Goal: Information Seeking & Learning: Learn about a topic

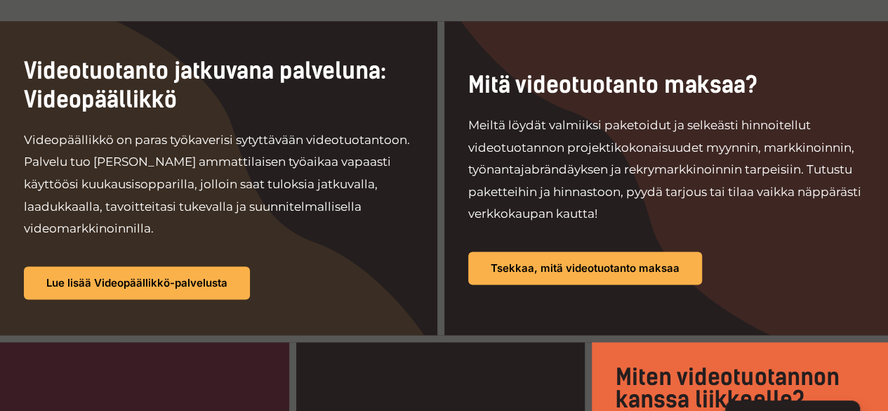
scroll to position [1053, 0]
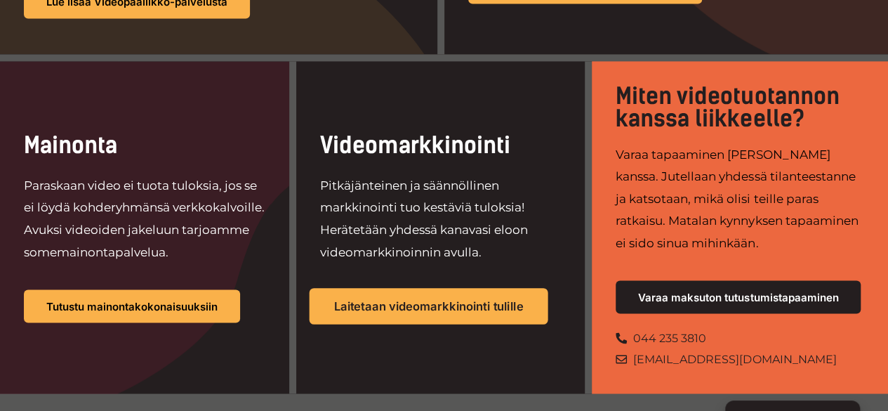
click at [406, 288] on link "Laitetaan videomarkkinointi tulille" at bounding box center [428, 306] width 239 height 37
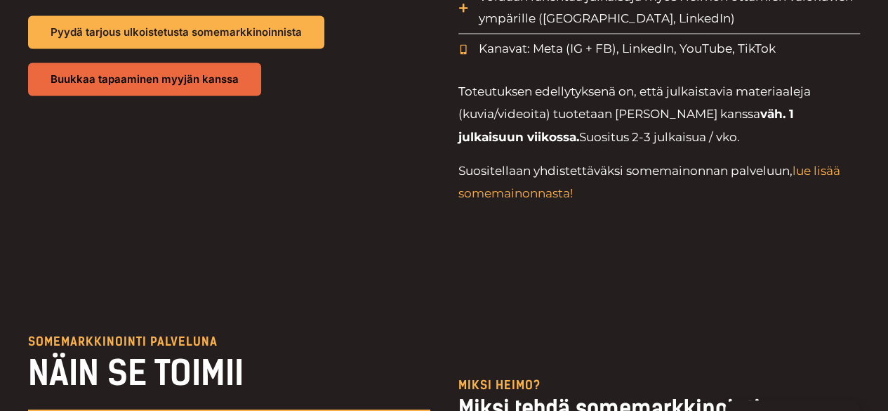
scroll to position [1545, 0]
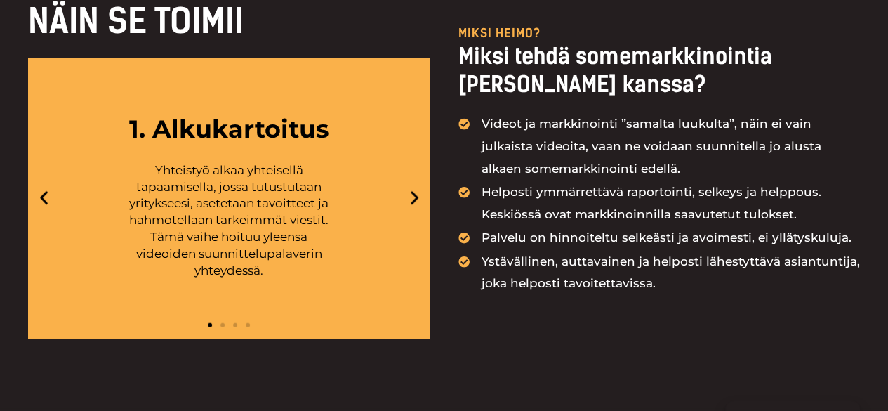
click at [413, 206] on icon "Next slide" at bounding box center [415, 198] width 18 height 18
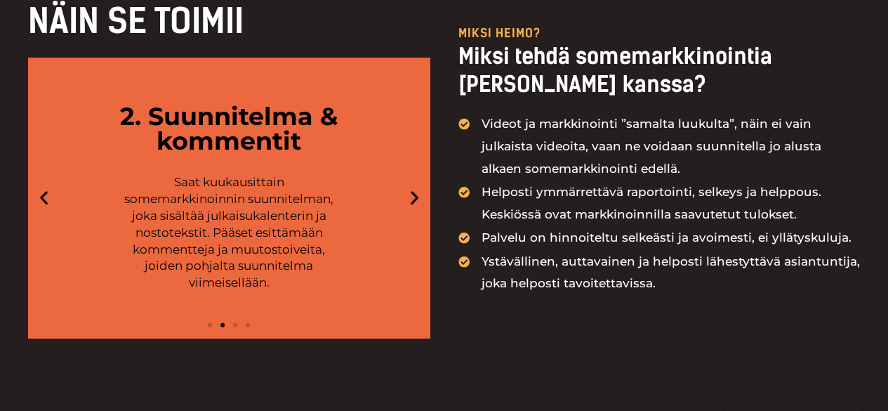
click at [413, 206] on icon "Next slide" at bounding box center [415, 198] width 18 height 18
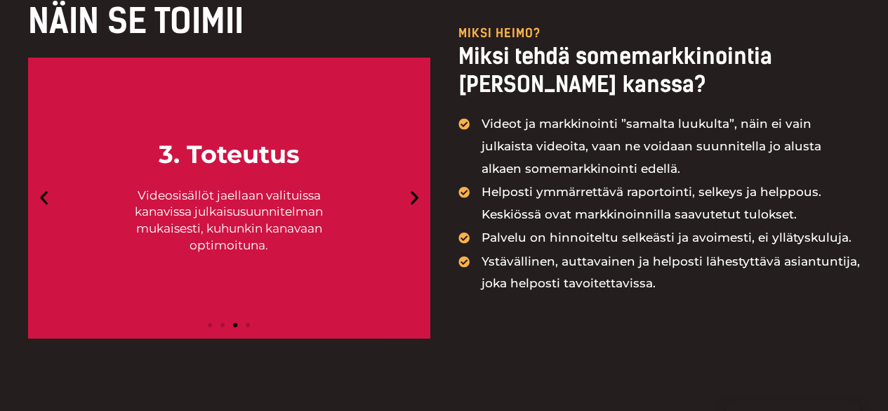
click at [413, 206] on icon "Next slide" at bounding box center [415, 198] width 18 height 18
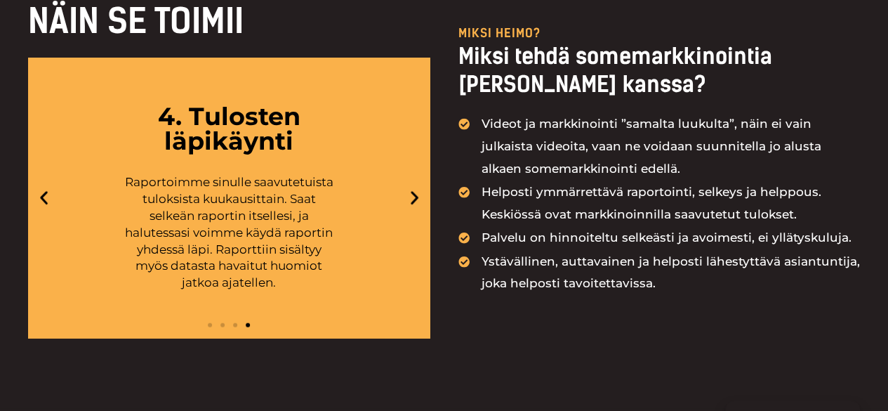
click at [413, 206] on icon "Next slide" at bounding box center [415, 198] width 18 height 18
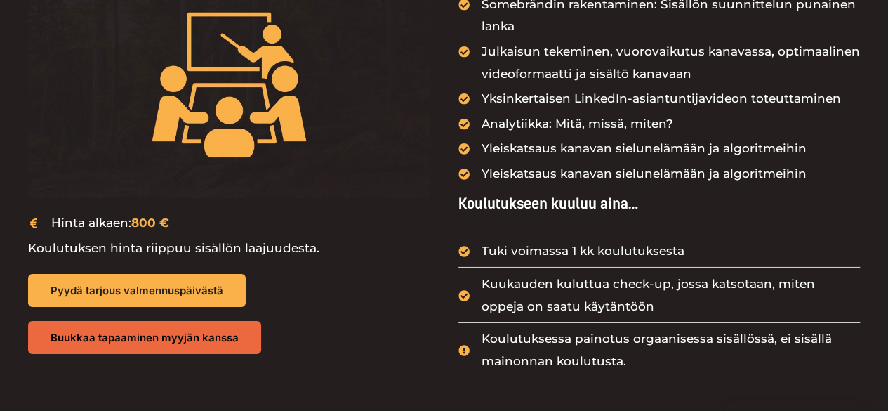
scroll to position [2247, 0]
